Goal: Information Seeking & Learning: Learn about a topic

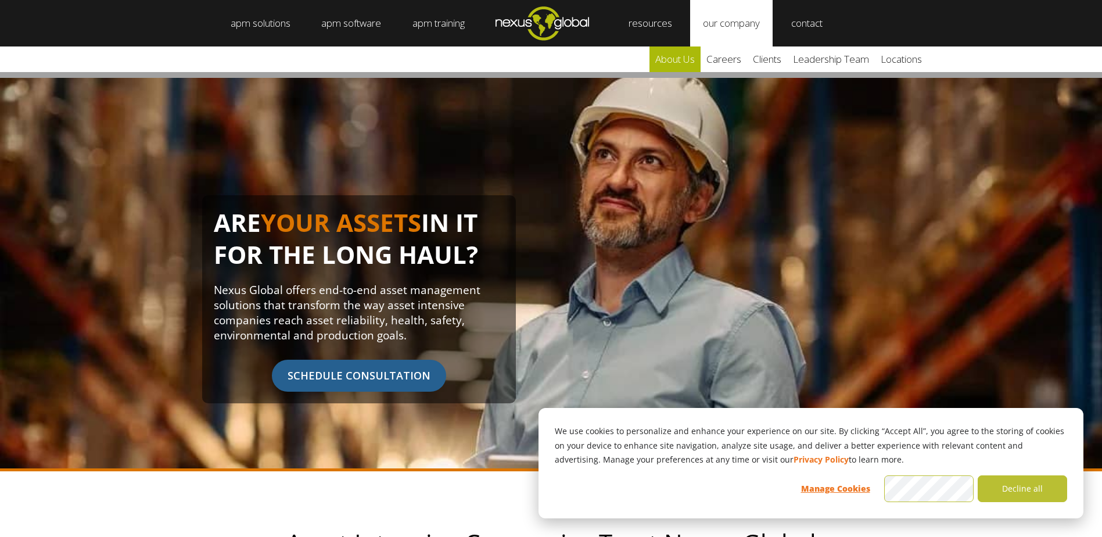
click at [685, 59] on link "about us" at bounding box center [674, 59] width 51 height 26
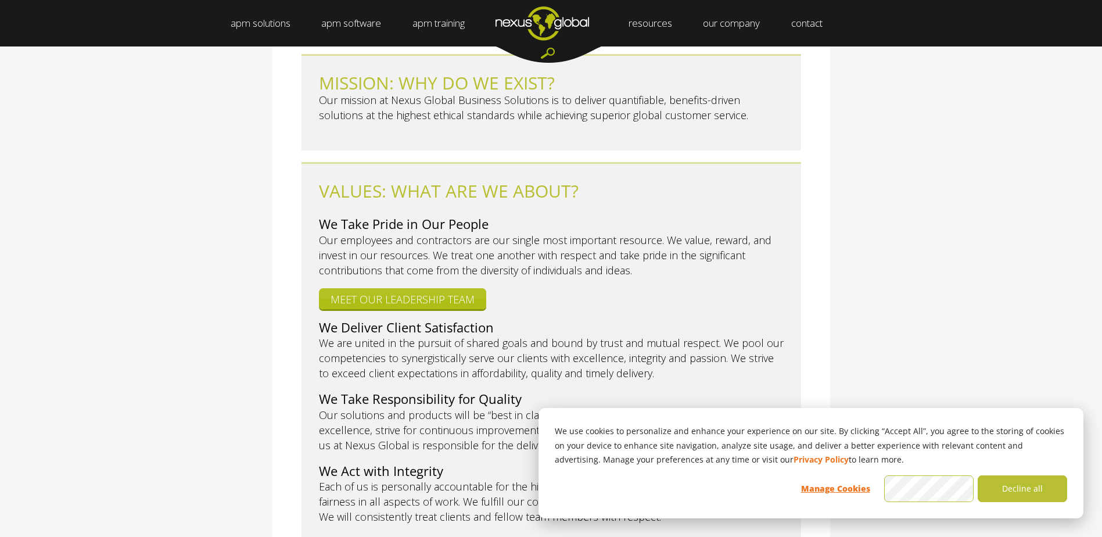
scroll to position [581, 0]
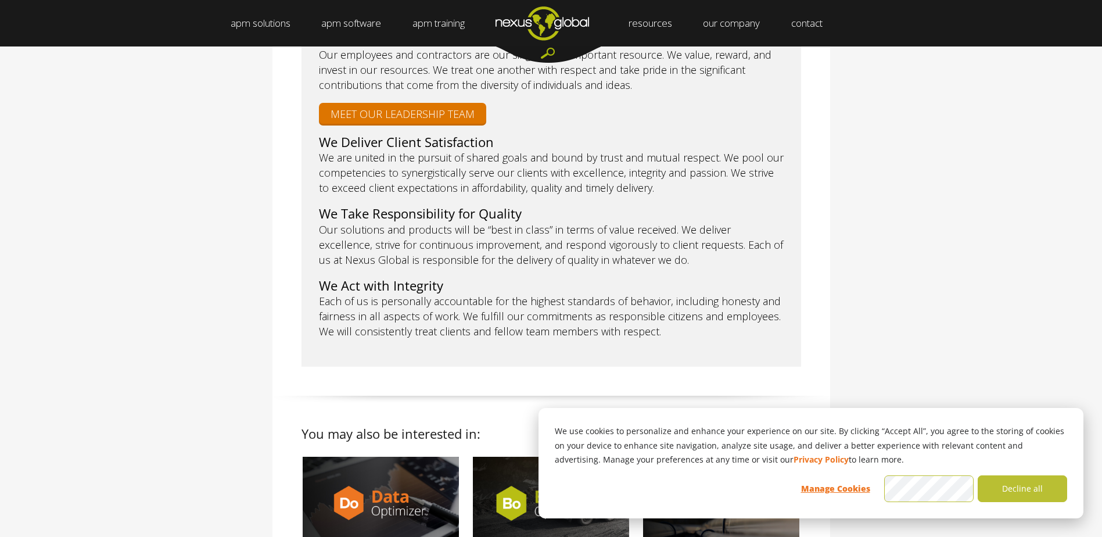
click at [433, 103] on link "MEET OUR LEADERSHIP TEAM" at bounding box center [402, 113] width 167 height 21
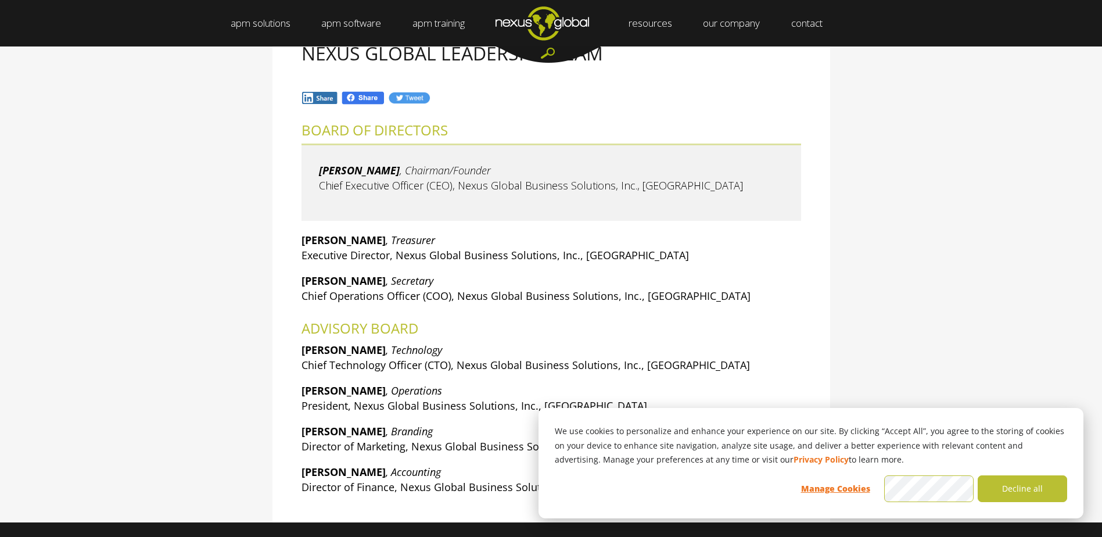
scroll to position [174, 0]
